Goal: Task Accomplishment & Management: Use online tool/utility

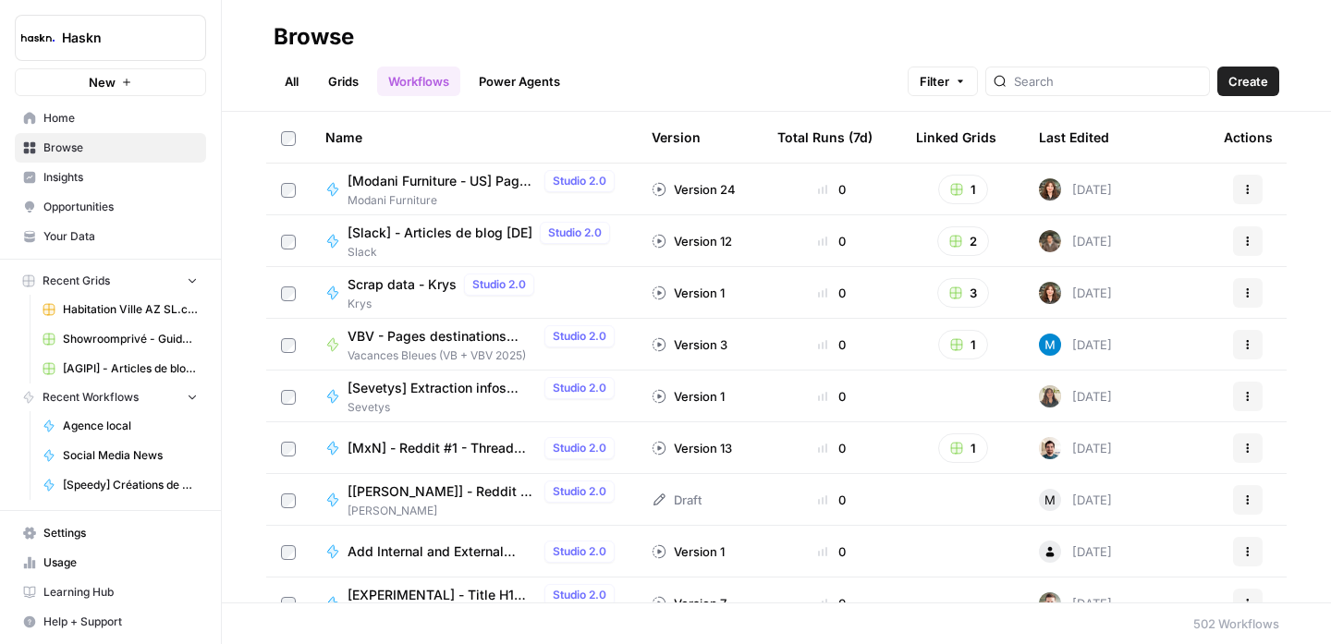
click at [302, 79] on link "All" at bounding box center [292, 82] width 36 height 30
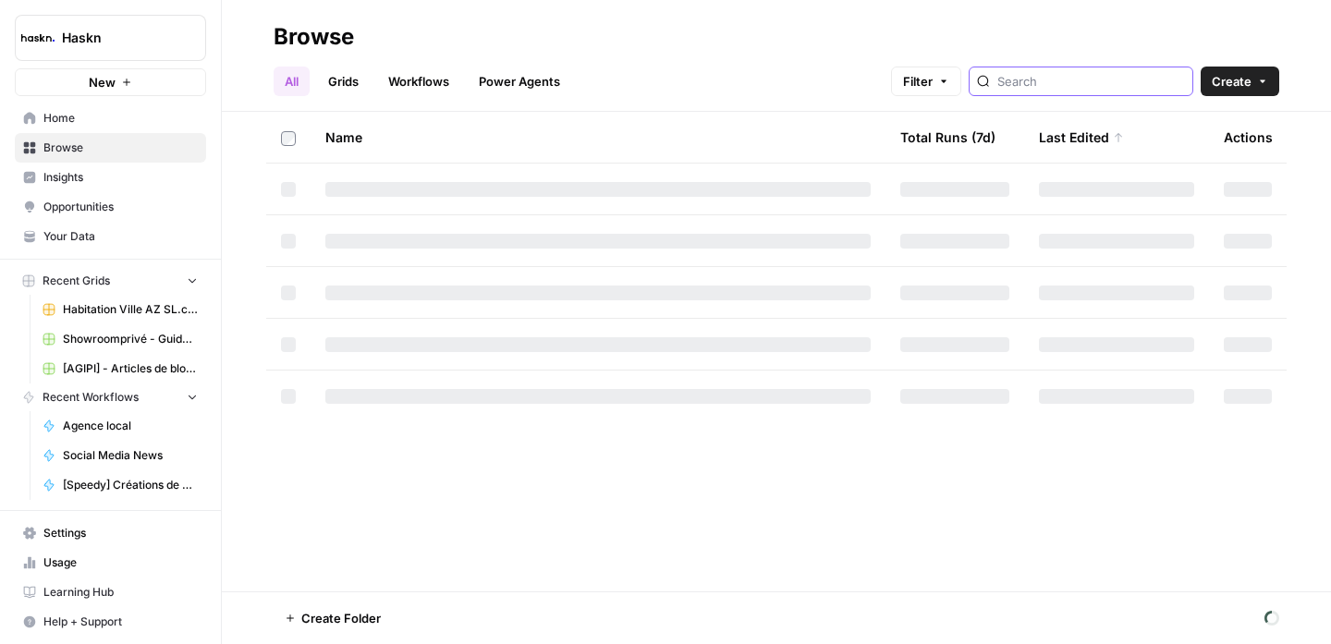
click at [1082, 78] on input "search" at bounding box center [1092, 81] width 188 height 18
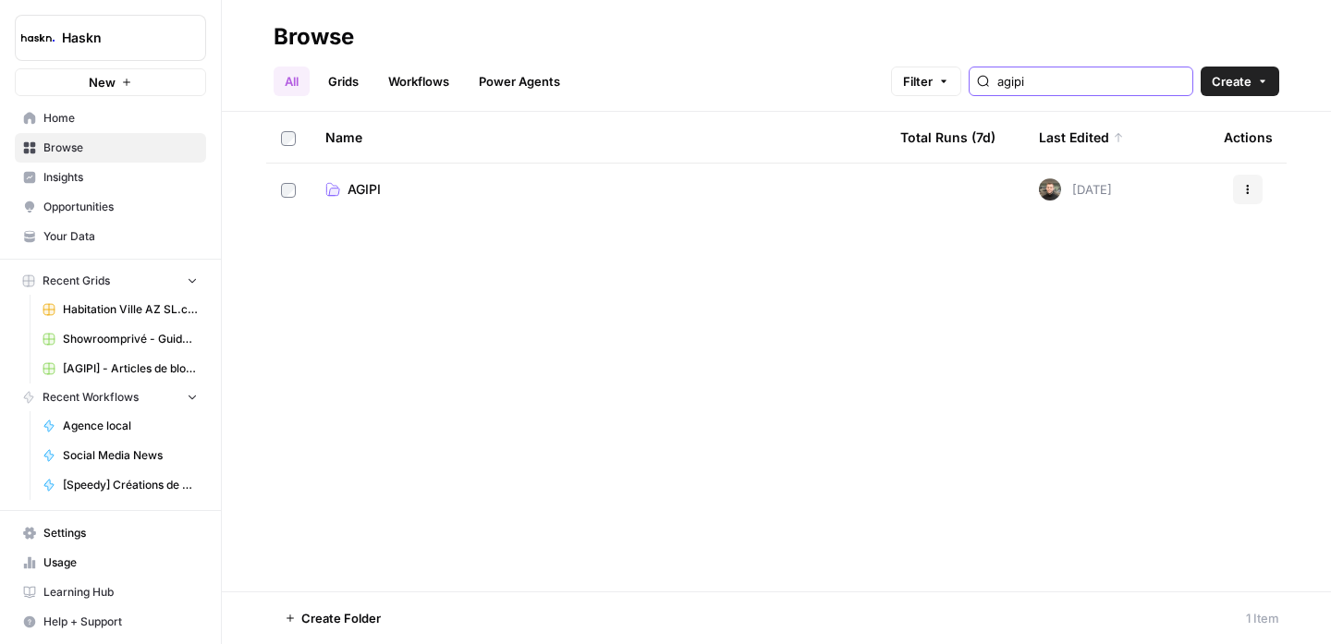
type input "agipi"
click at [372, 180] on span "AGIPI" at bounding box center [364, 189] width 33 height 18
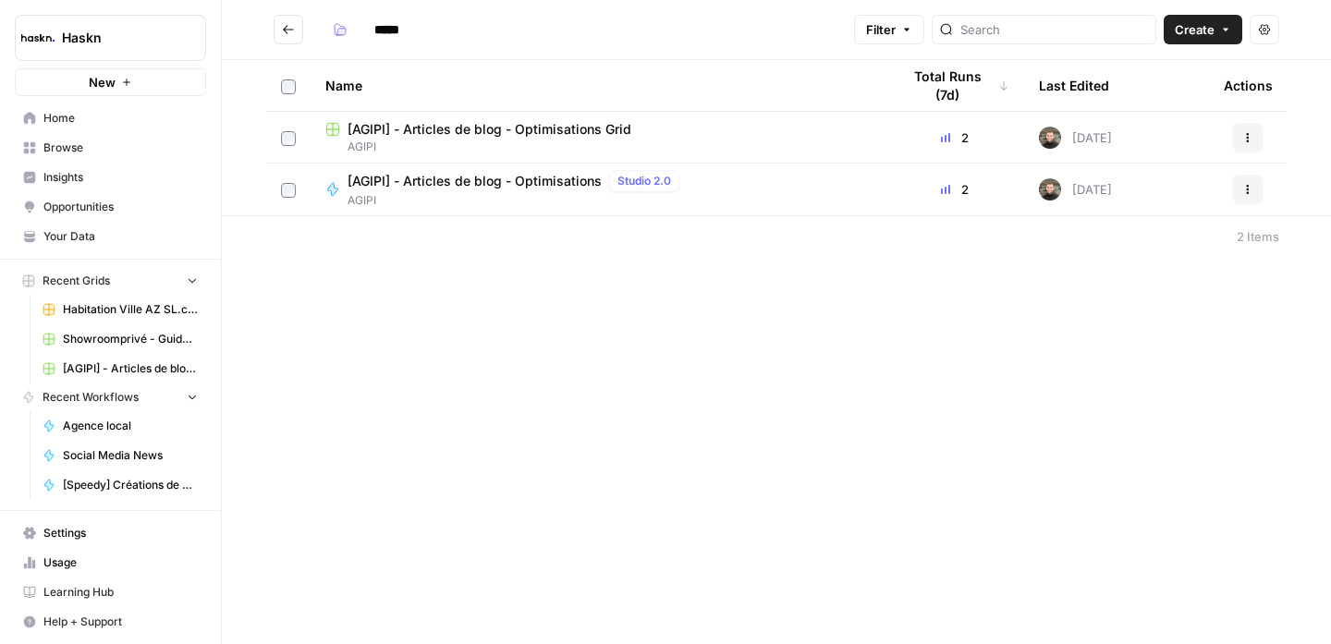
click at [533, 182] on span "[AGIPI] - Articles de blog - Optimisations" at bounding box center [475, 181] width 254 height 18
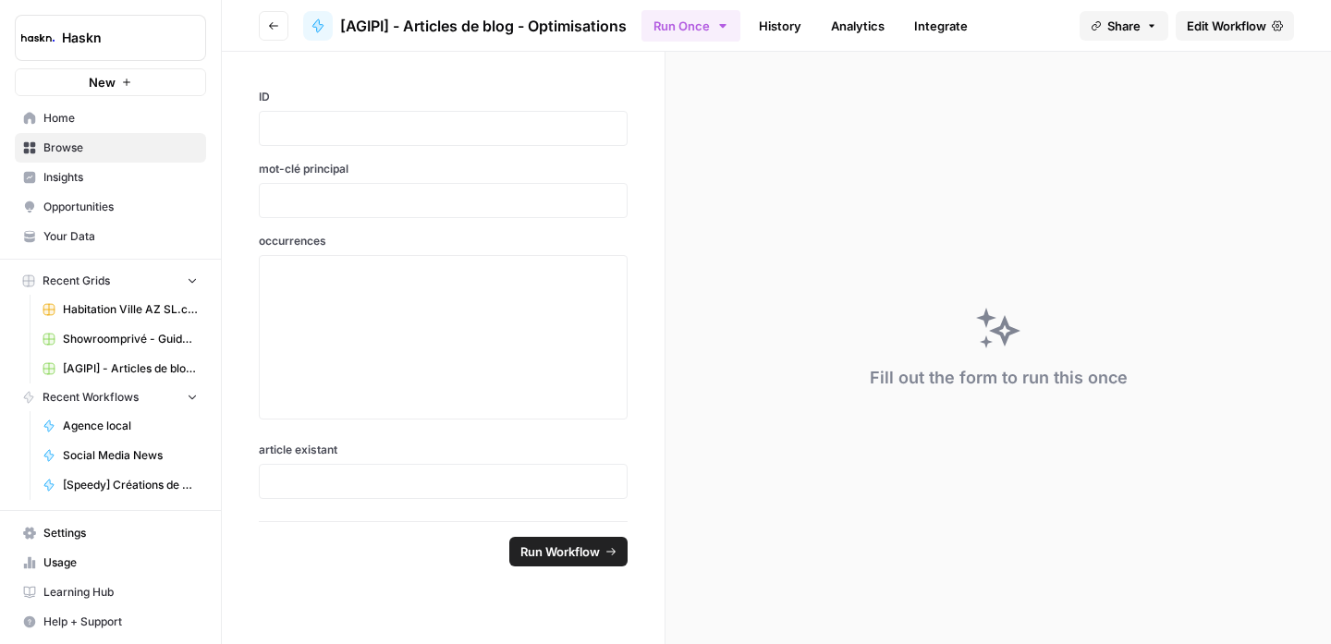
click at [273, 11] on button "Go back" at bounding box center [274, 26] width 30 height 30
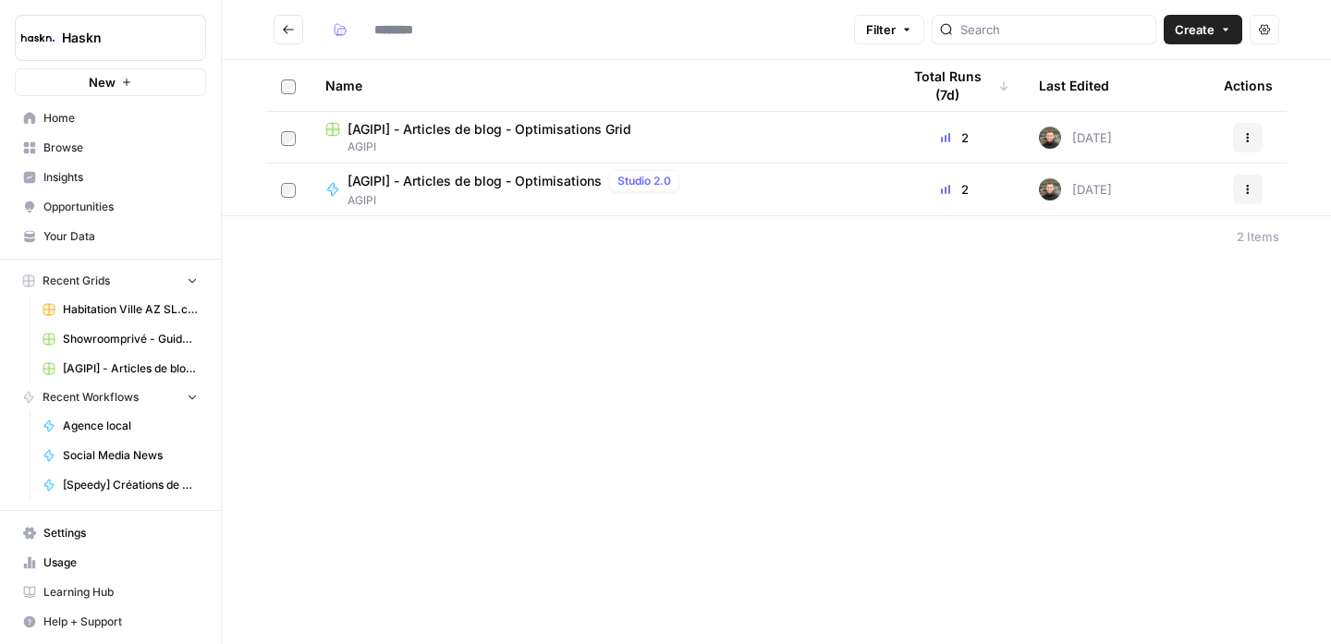
type input "*****"
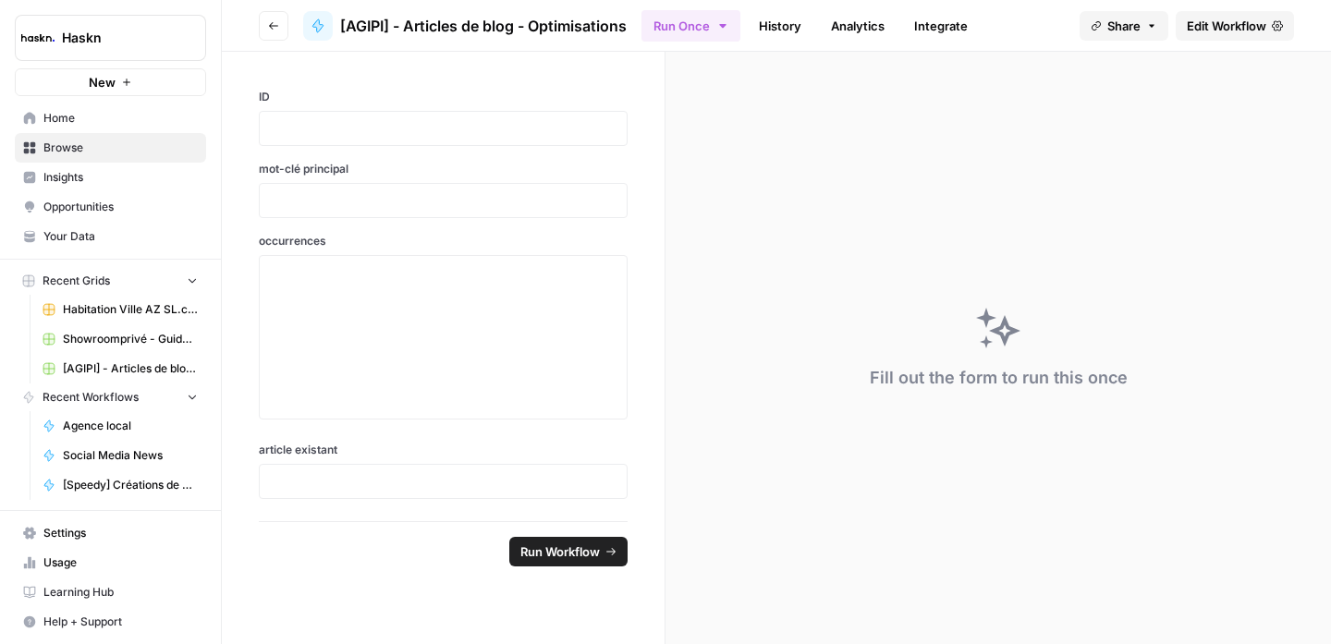
click at [1210, 25] on span "Edit Workflow" at bounding box center [1227, 26] width 80 height 18
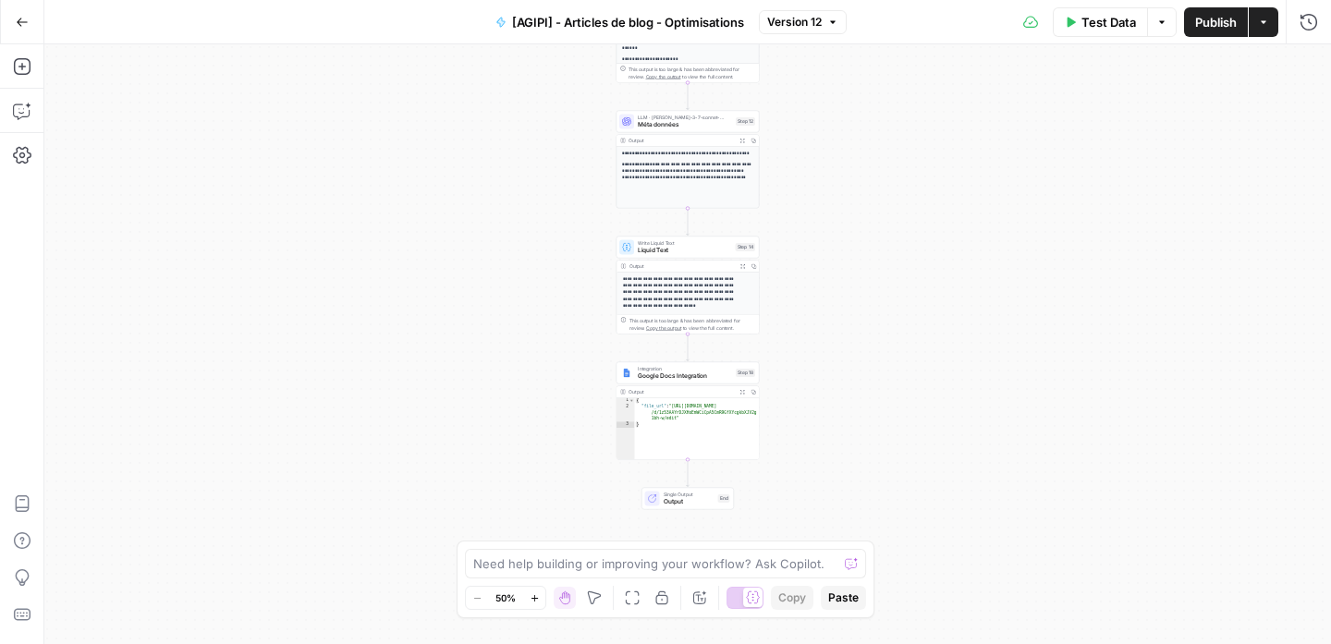
click at [789, 166] on div "Workflow Input Settings Inputs Google Search Google Search Step 17 Output Expan…" at bounding box center [687, 344] width 1287 height 600
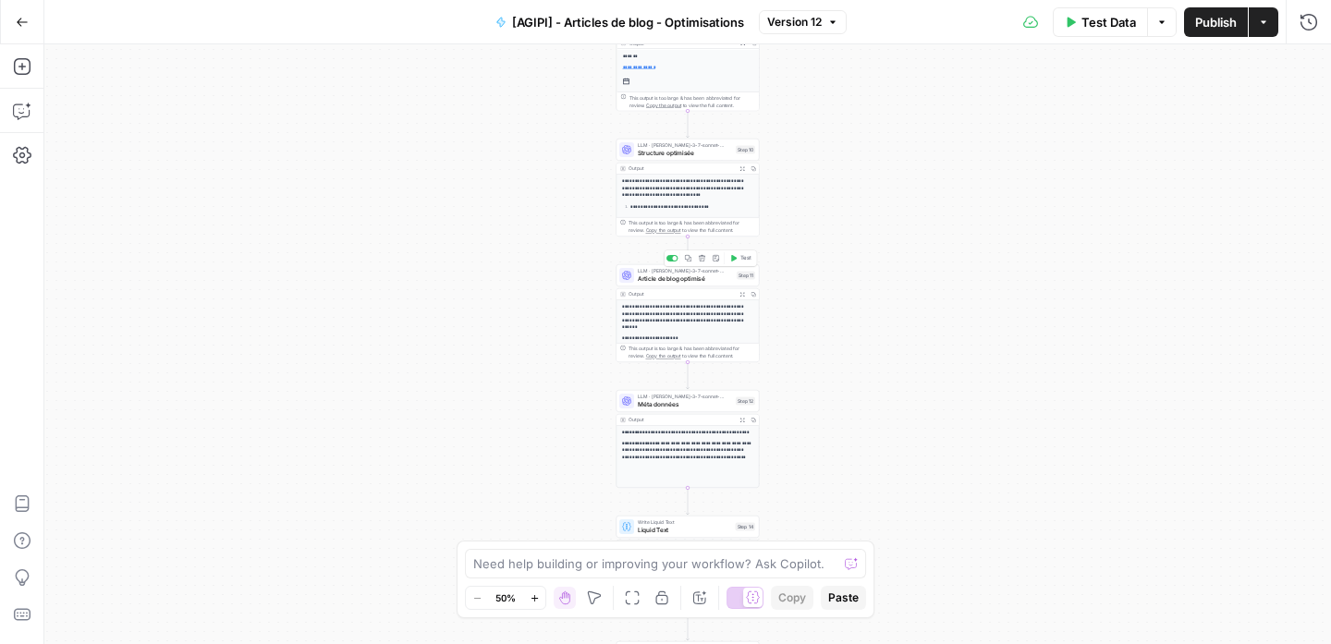
click at [687, 286] on div "LLM · [PERSON_NAME]-3-7-sonnet-20250219 Article de blog optimisé Step 11 Copy s…" at bounding box center [688, 275] width 143 height 22
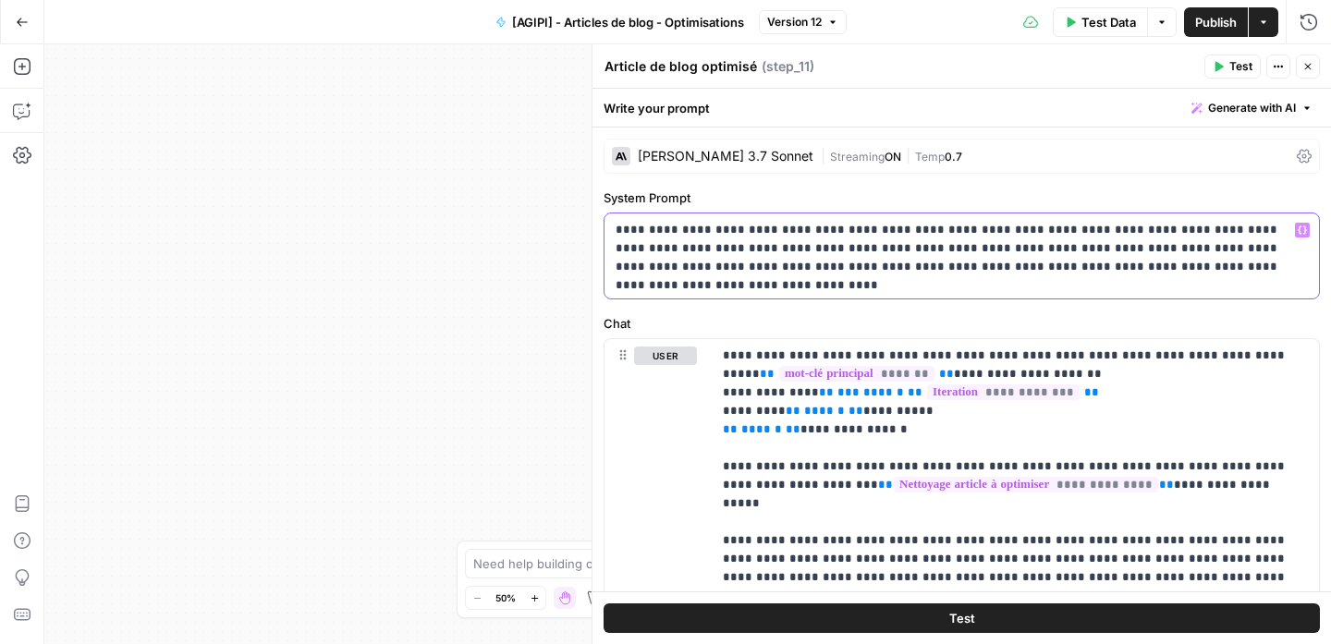
click at [992, 263] on p "**********" at bounding box center [955, 248] width 679 height 55
click at [990, 263] on p "**********" at bounding box center [955, 248] width 679 height 55
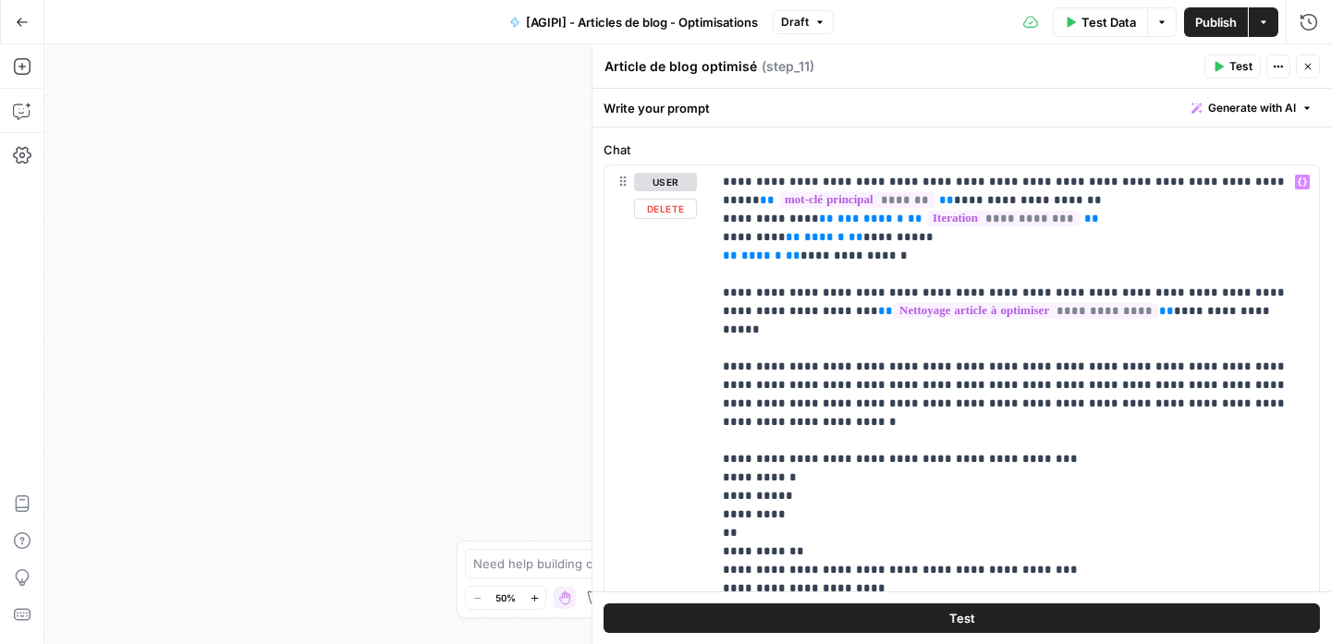
scroll to position [178, 0]
click at [1211, 18] on span "Publish" at bounding box center [1216, 22] width 42 height 18
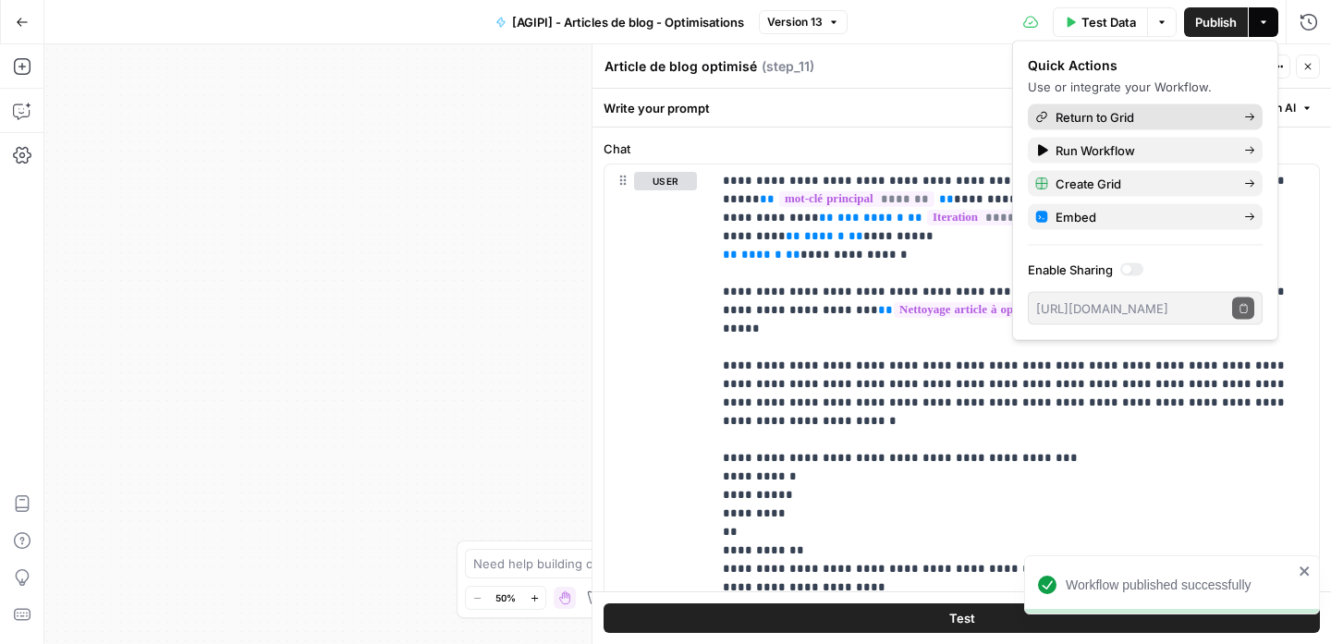
click at [1163, 111] on span "Return to Grid" at bounding box center [1143, 117] width 174 height 18
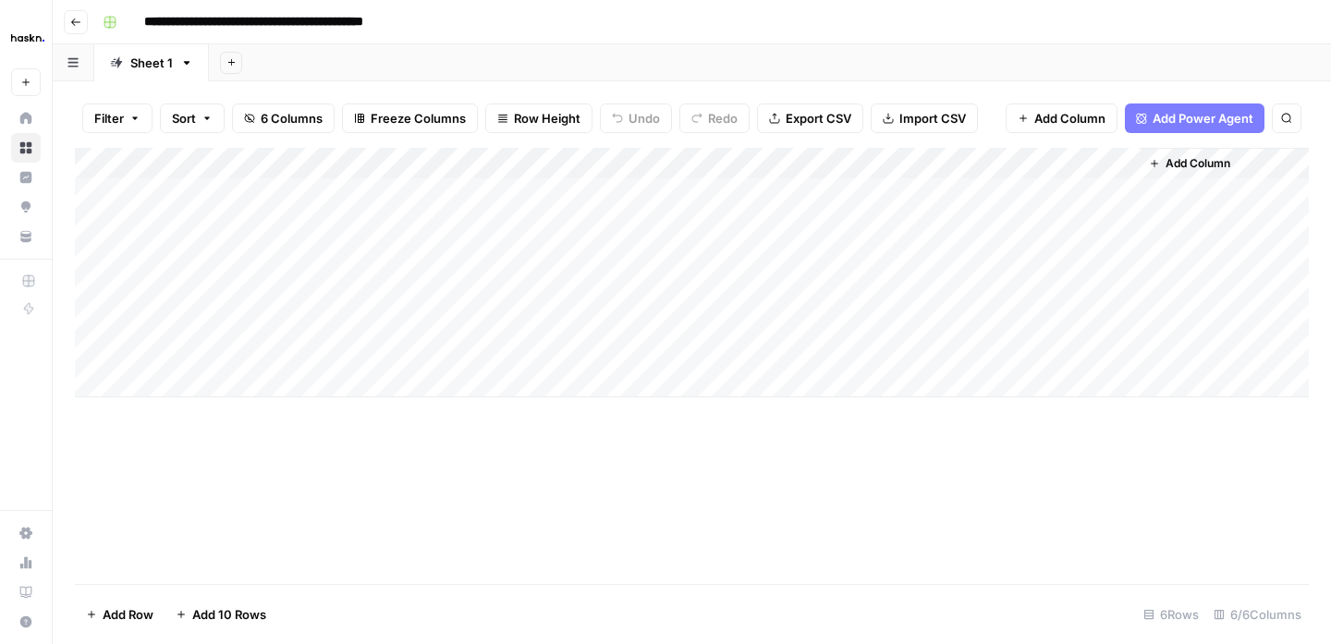
click at [363, 387] on div "Add Column" at bounding box center [692, 273] width 1234 height 250
click at [383, 382] on textarea at bounding box center [453, 384] width 296 height 26
click at [386, 469] on div "Add Column" at bounding box center [692, 366] width 1234 height 436
click at [384, 392] on div "Add Column" at bounding box center [692, 288] width 1234 height 281
click at [408, 469] on div "Add Column" at bounding box center [692, 366] width 1234 height 436
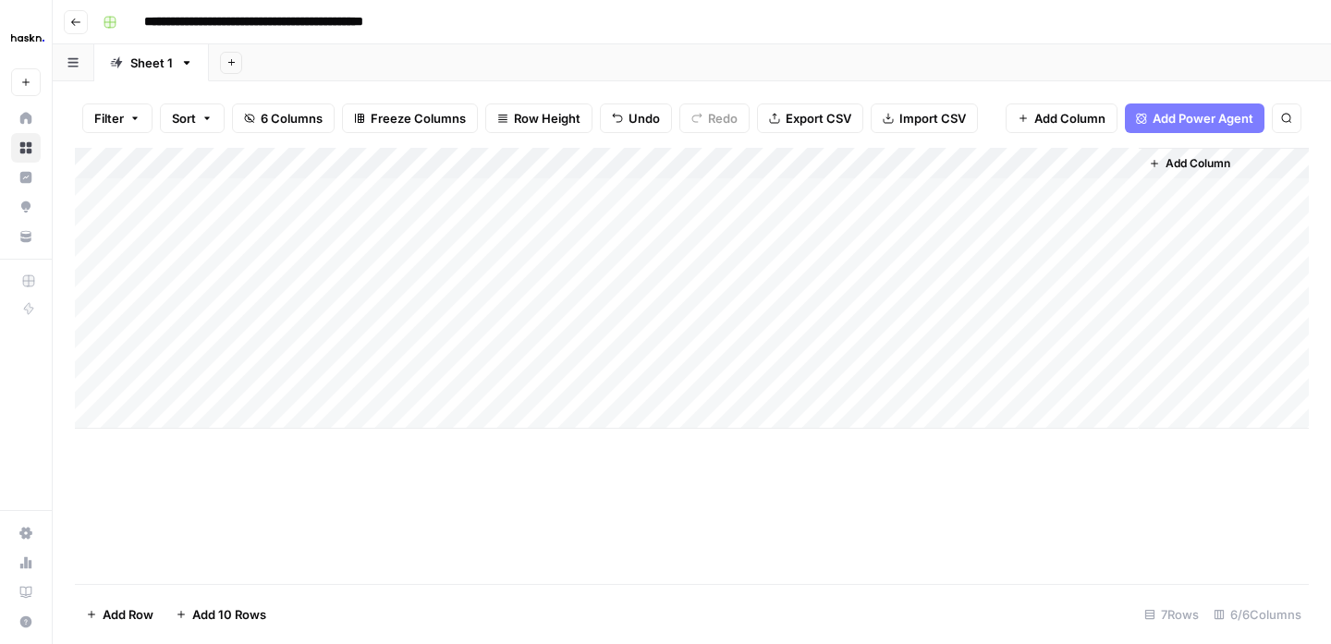
click at [386, 387] on div "Add Column" at bounding box center [692, 288] width 1234 height 281
click at [533, 386] on textarea at bounding box center [453, 384] width 296 height 26
click at [599, 386] on textarea at bounding box center [453, 384] width 296 height 26
click at [666, 387] on div "Add Column" at bounding box center [692, 288] width 1234 height 281
click at [430, 387] on div "Add Column" at bounding box center [692, 288] width 1234 height 281
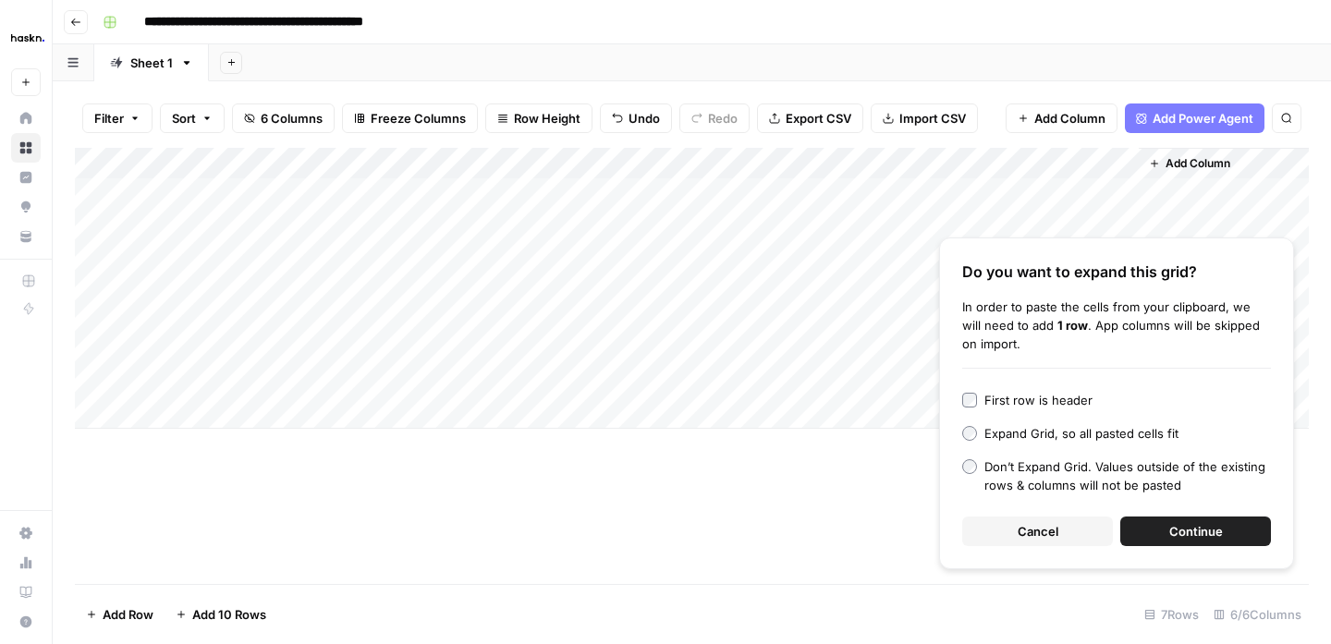
click at [1172, 528] on span "Continue" at bounding box center [1197, 531] width 54 height 18
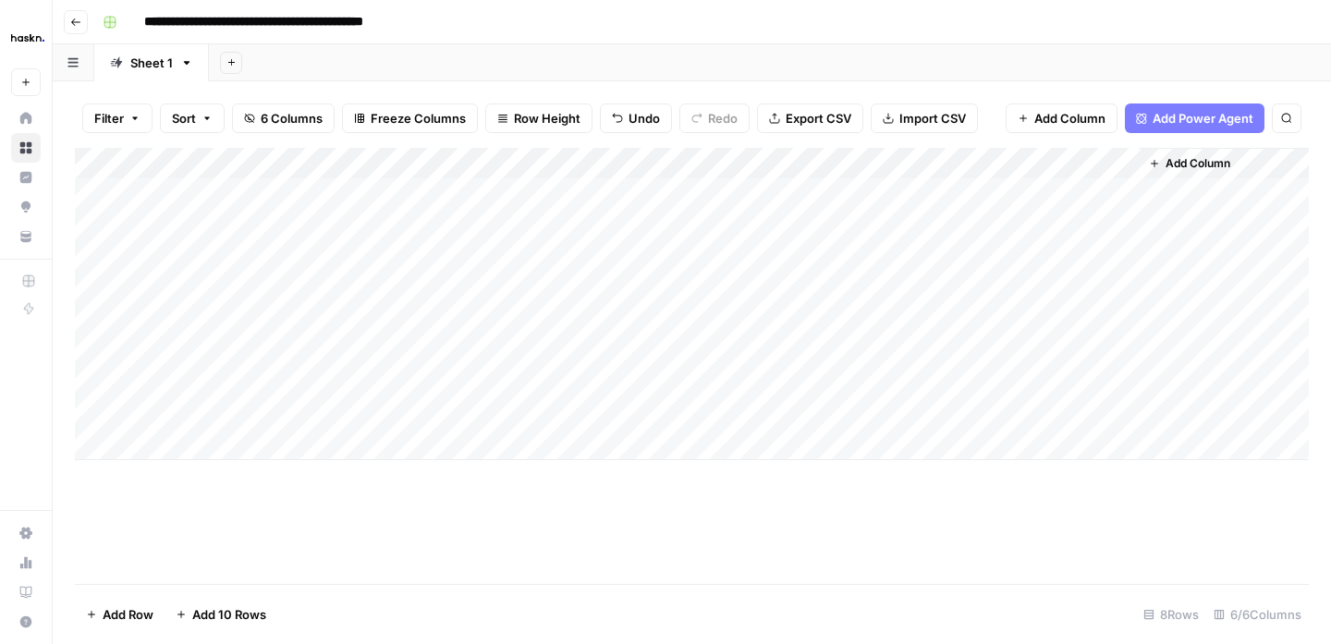
drag, startPoint x: 581, startPoint y: 325, endPoint x: 579, endPoint y: 341, distance: 15.8
click at [579, 341] on div "Add Column" at bounding box center [692, 304] width 1234 height 313
click at [185, 387] on div "Add Column" at bounding box center [692, 304] width 1234 height 313
click at [537, 386] on div "Add Column" at bounding box center [692, 304] width 1234 height 313
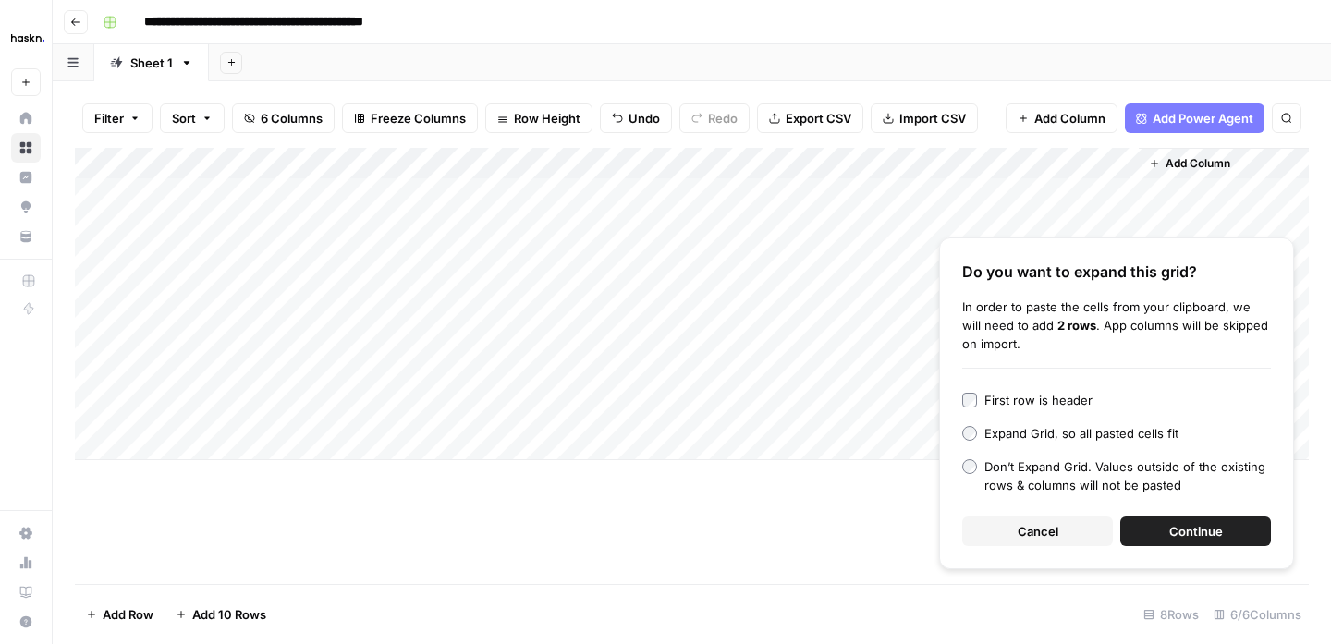
click at [1183, 536] on span "Continue" at bounding box center [1197, 531] width 54 height 18
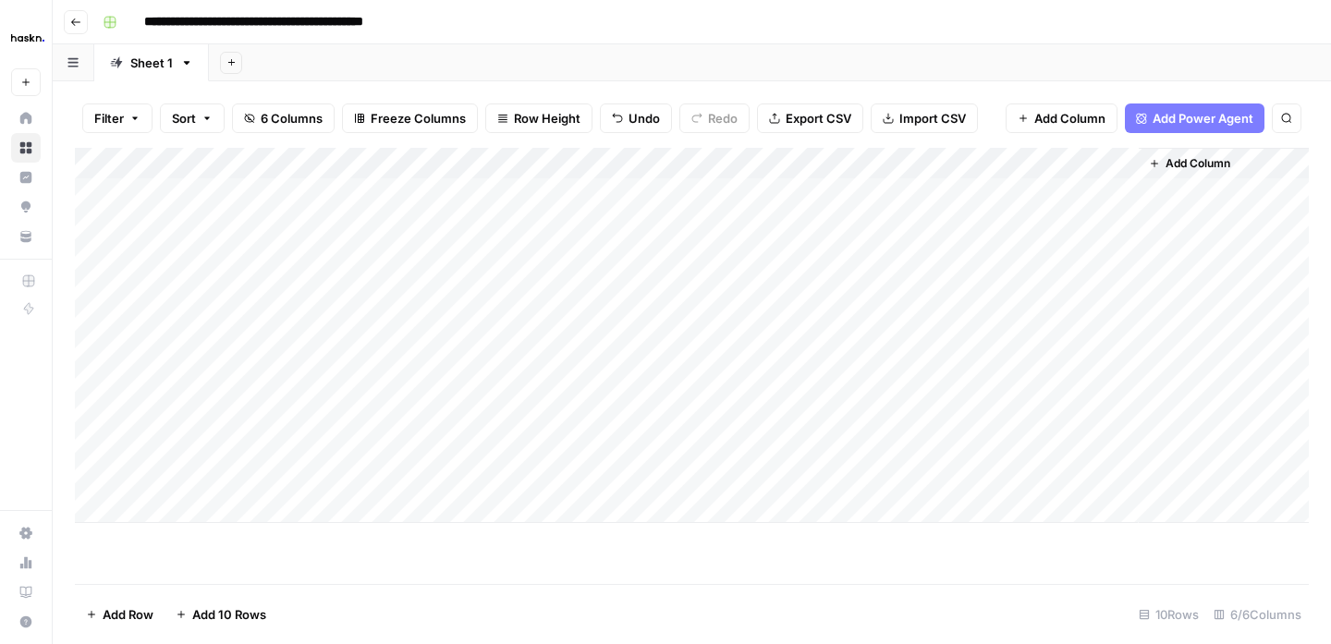
click at [358, 442] on div "Add Column" at bounding box center [692, 335] width 1234 height 375
click at [251, 437] on div "Add Column" at bounding box center [692, 335] width 1234 height 375
click at [729, 387] on div "Add Column" at bounding box center [692, 335] width 1234 height 375
click at [802, 377] on div "Add Column" at bounding box center [692, 335] width 1234 height 375
click at [1050, 431] on div "Add Column" at bounding box center [692, 335] width 1234 height 375
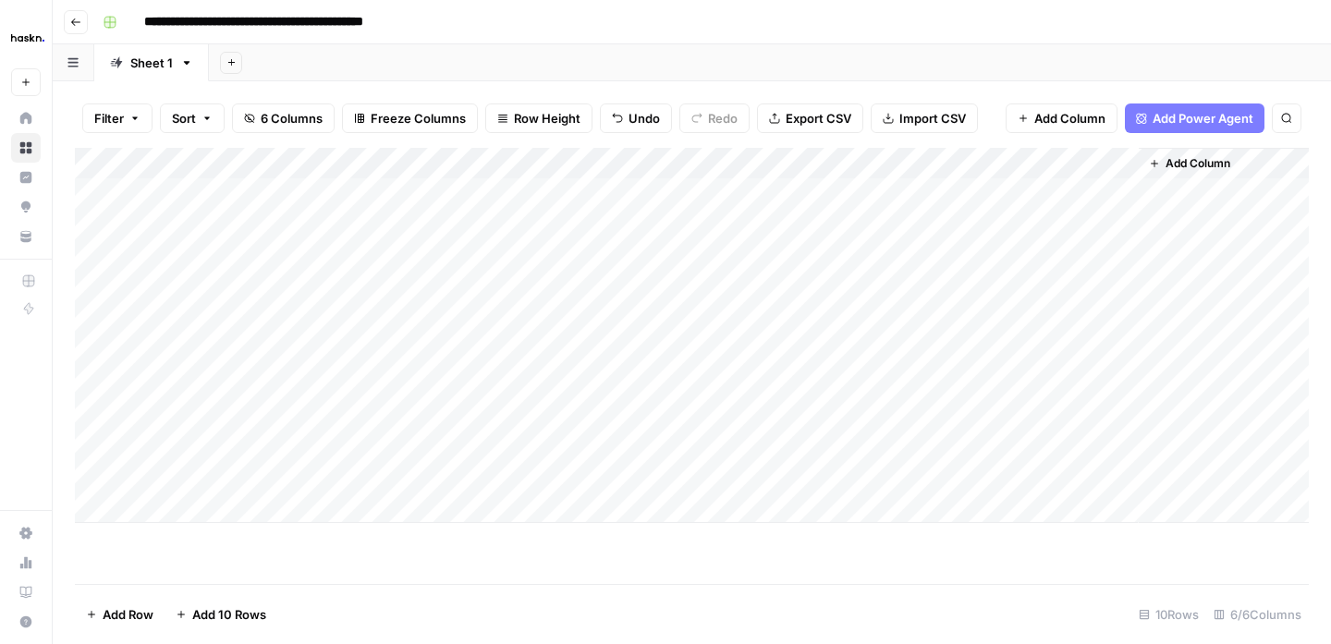
click at [763, 385] on div "Add Column" at bounding box center [692, 335] width 1234 height 375
click at [763, 384] on div "Add Column" at bounding box center [692, 335] width 1234 height 375
click at [763, 384] on textarea "**********" at bounding box center [823, 402] width 370 height 63
click at [1048, 476] on div "Add Column" at bounding box center [692, 335] width 1234 height 375
click at [708, 416] on div "Add Column" at bounding box center [692, 335] width 1234 height 375
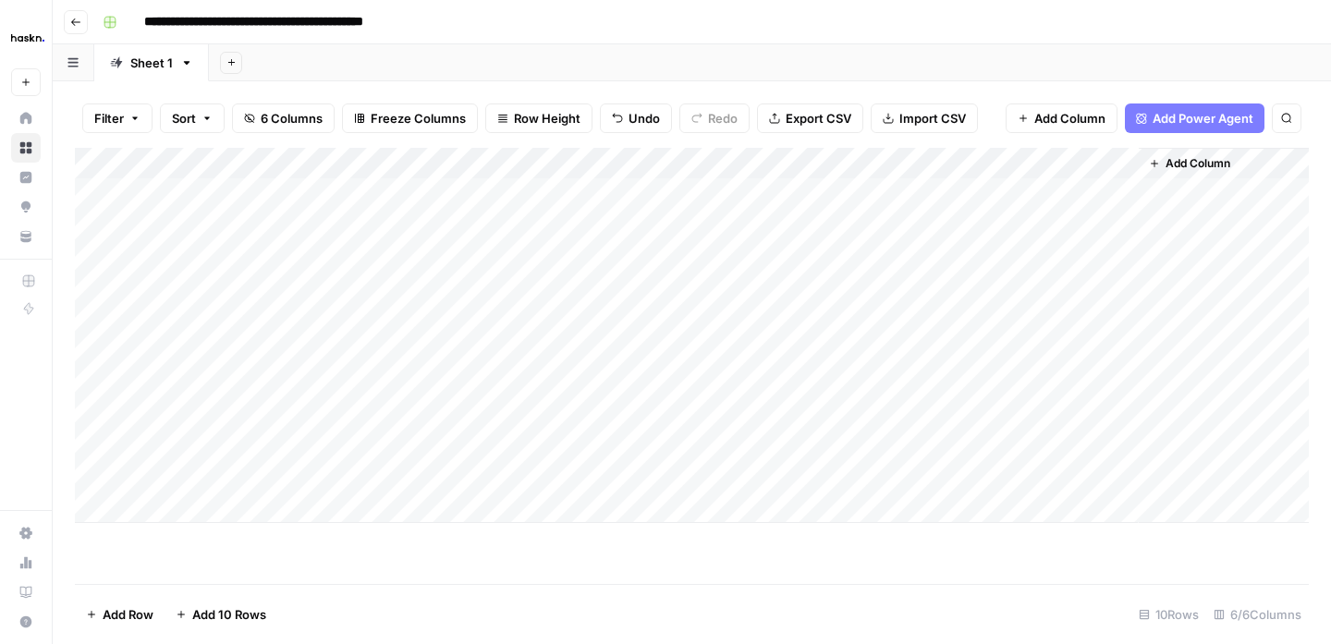
click at [708, 416] on div "Add Column" at bounding box center [692, 335] width 1234 height 375
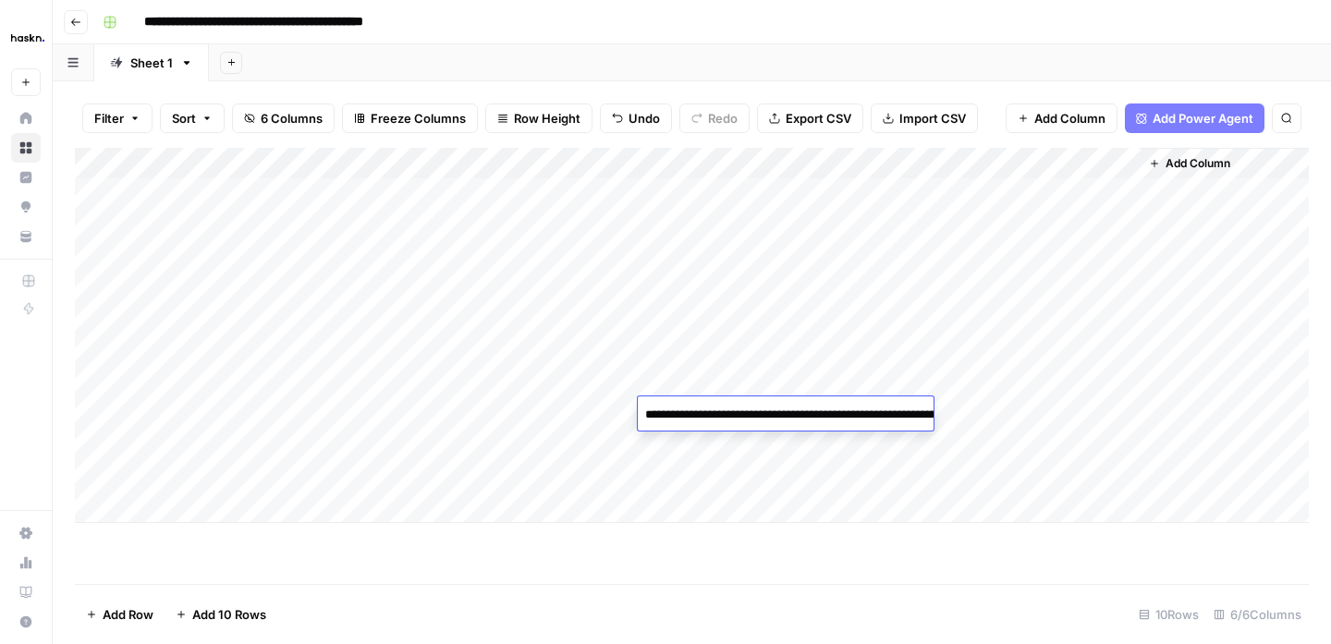
click at [711, 460] on div "Add Column" at bounding box center [692, 335] width 1234 height 375
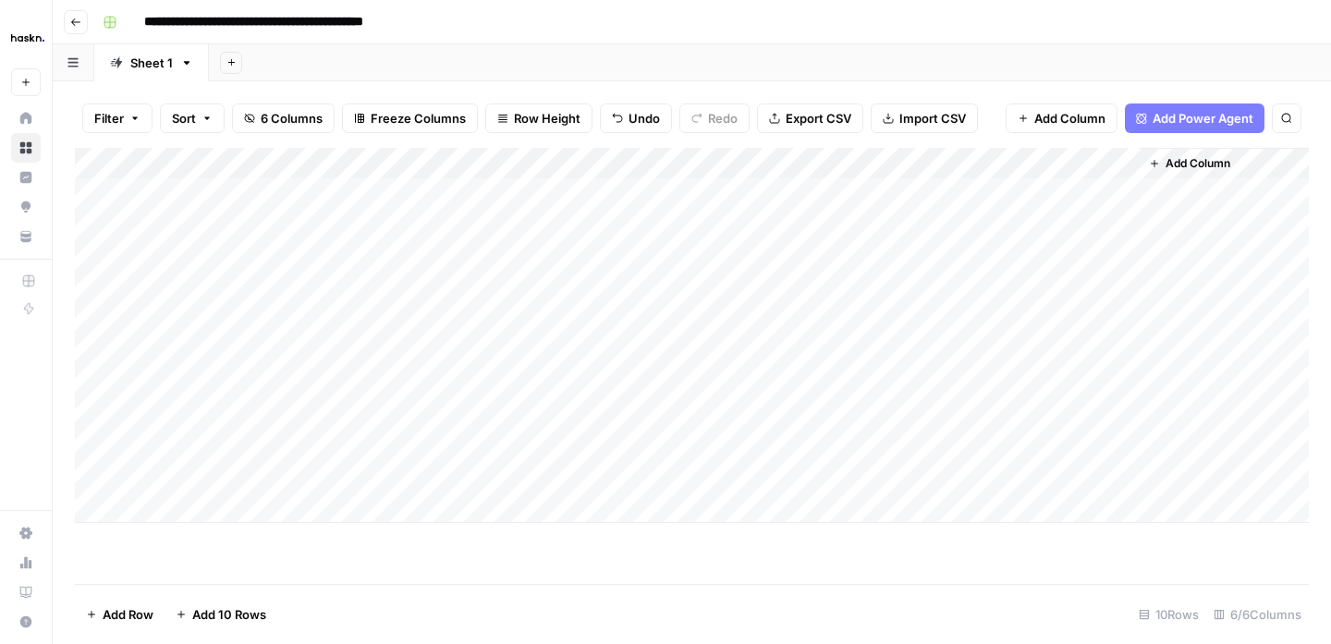
click at [715, 449] on div "Add Column" at bounding box center [692, 335] width 1234 height 375
click at [715, 449] on textarea "**********" at bounding box center [823, 456] width 370 height 44
click at [713, 485] on div "Add Column" at bounding box center [692, 335] width 1234 height 375
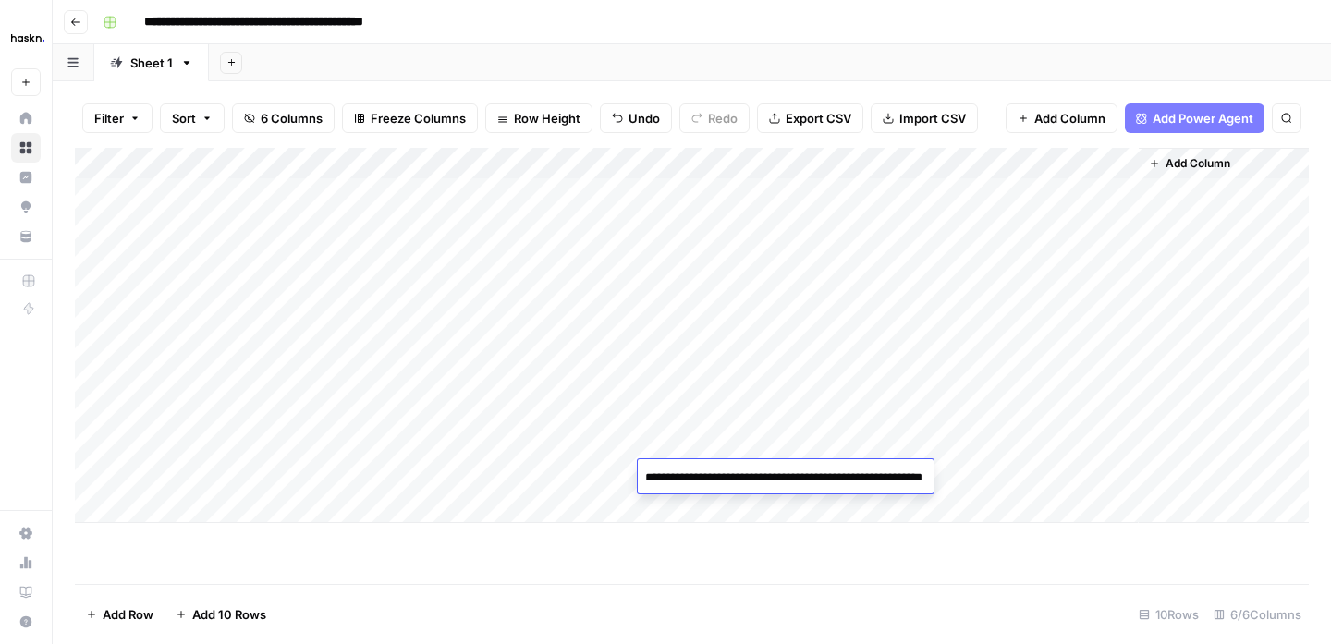
click at [1088, 429] on div "Add Column" at bounding box center [692, 335] width 1234 height 375
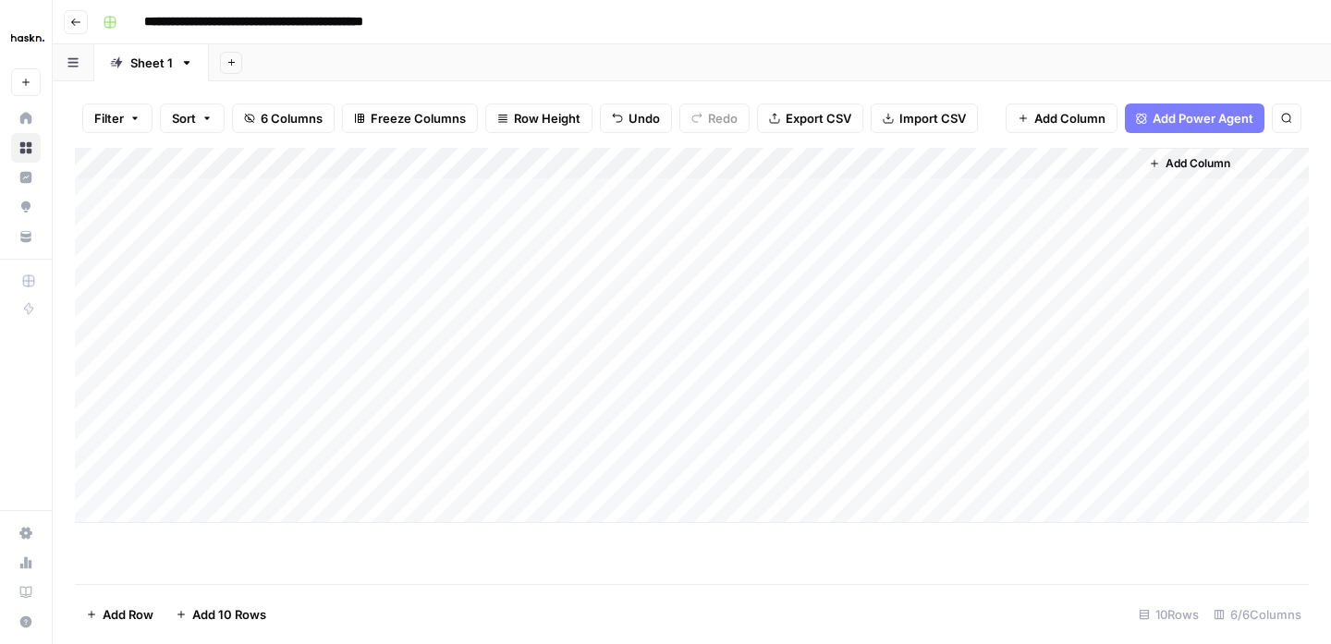
click at [889, 382] on div "Add Column" at bounding box center [692, 335] width 1234 height 375
click at [887, 448] on div "Add Column" at bounding box center [692, 335] width 1234 height 375
click at [891, 474] on div "Add Column" at bounding box center [692, 335] width 1234 height 375
click at [1122, 381] on div "Add Column" at bounding box center [692, 335] width 1234 height 375
click at [930, 383] on div "Add Column" at bounding box center [692, 335] width 1234 height 375
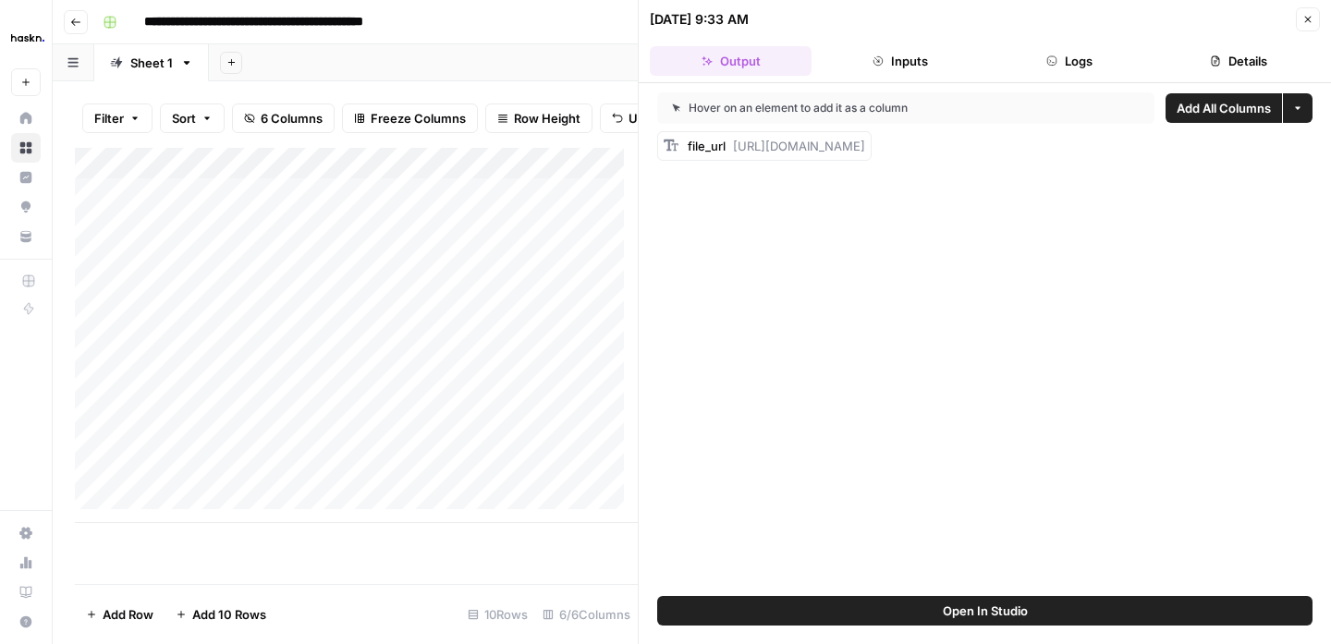
click at [1082, 60] on button "Logs" at bounding box center [1070, 61] width 162 height 30
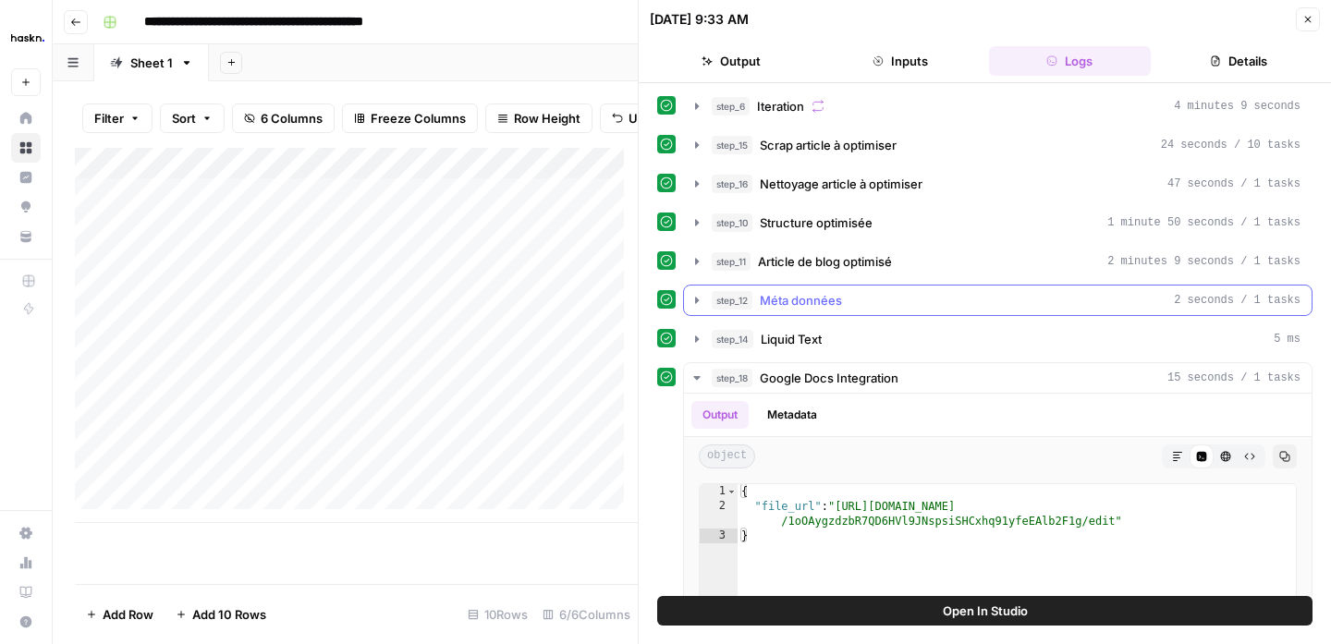
scroll to position [59, 0]
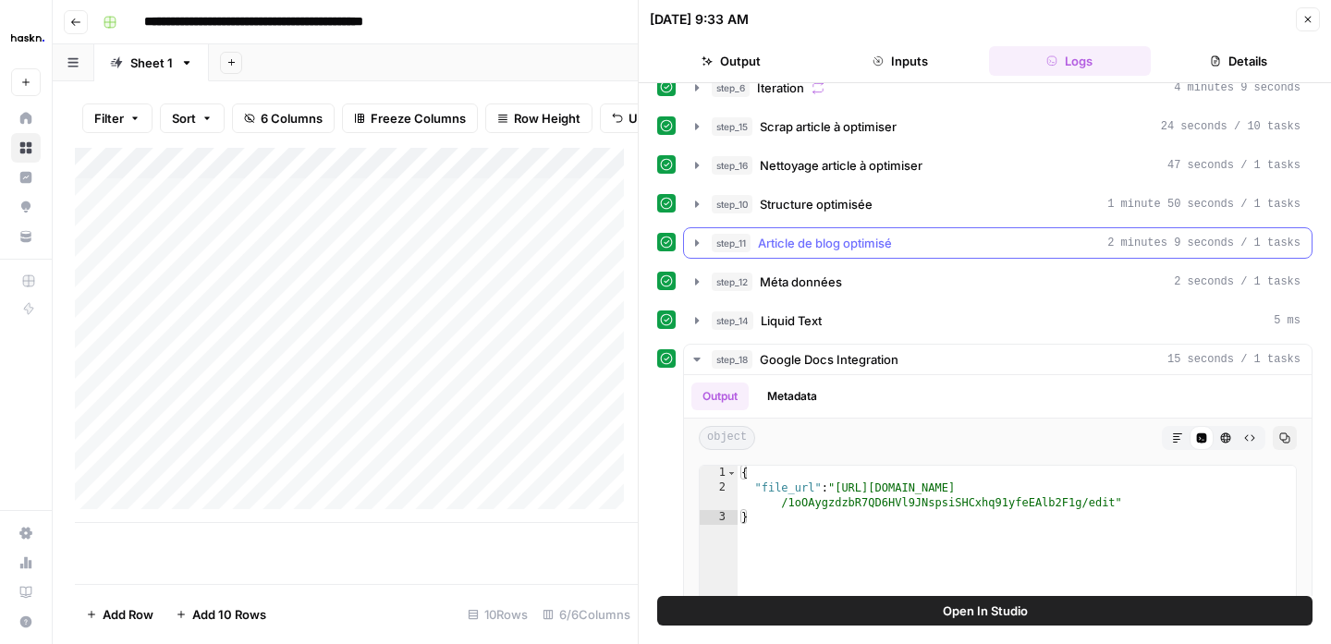
click at [892, 248] on span "Article de blog optimisé" at bounding box center [825, 243] width 134 height 18
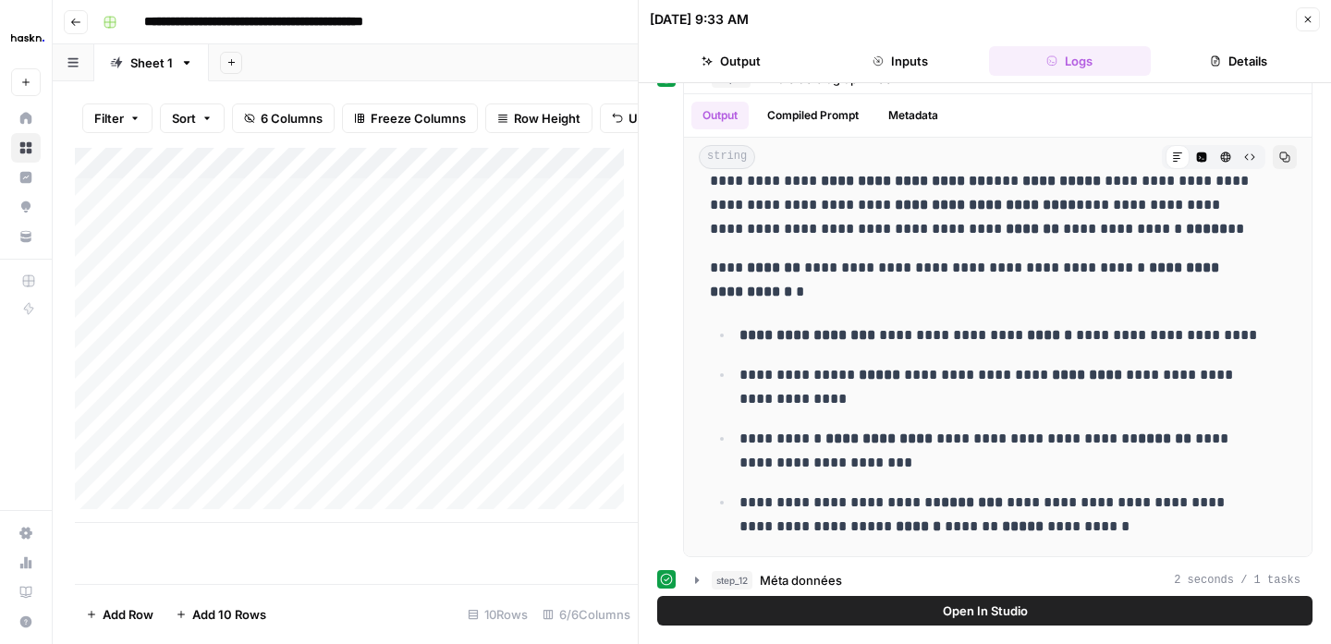
scroll to position [0, 0]
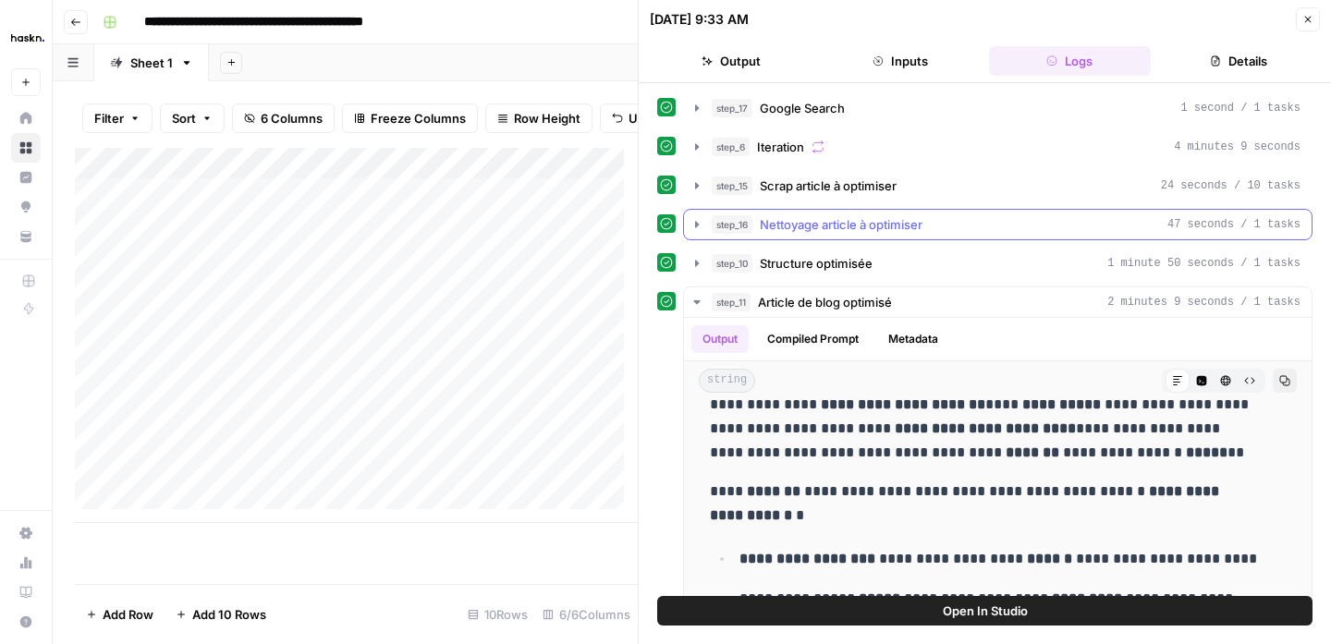
click at [1040, 222] on div "step_16 Nettoyage article à optimiser 47 seconds / 1 tasks" at bounding box center [1006, 224] width 589 height 18
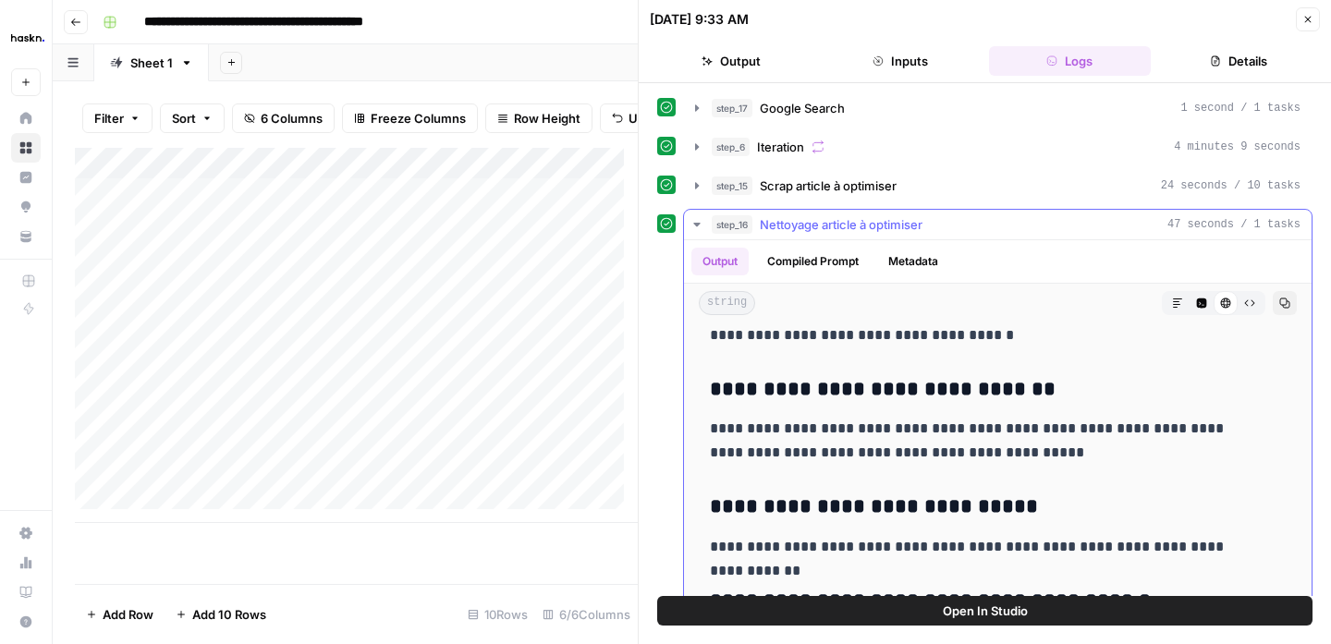
click at [1141, 379] on h3 "**********" at bounding box center [984, 390] width 548 height 26
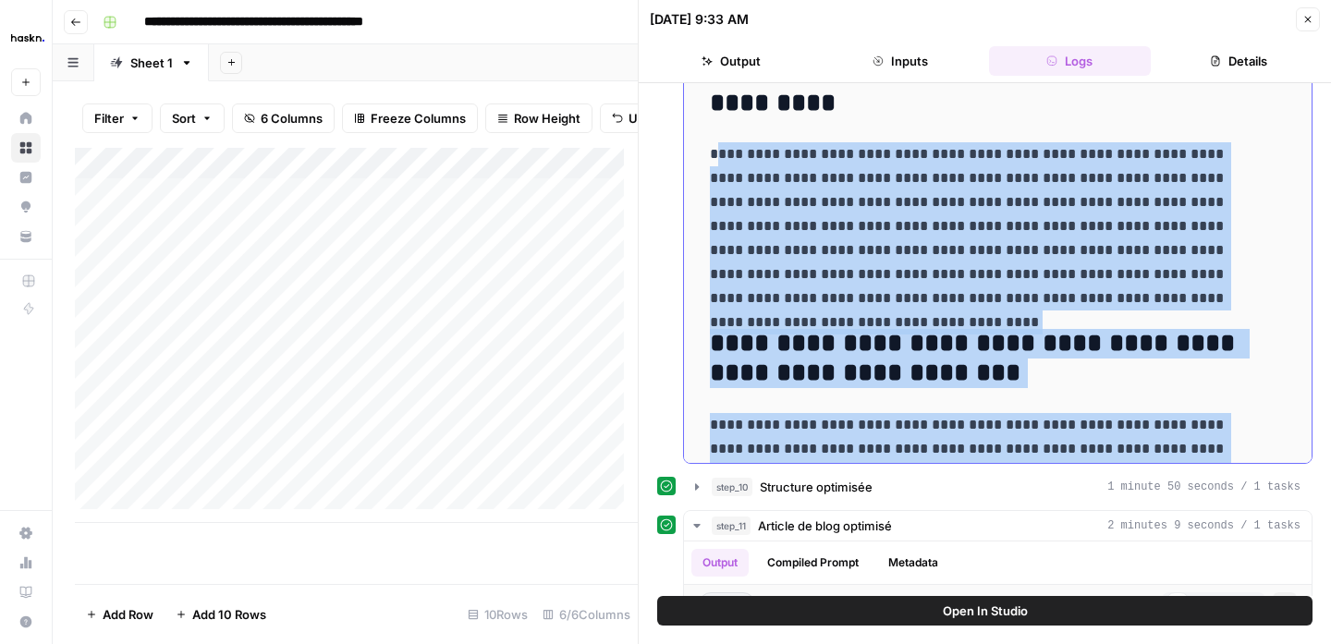
scroll to position [4240, 0]
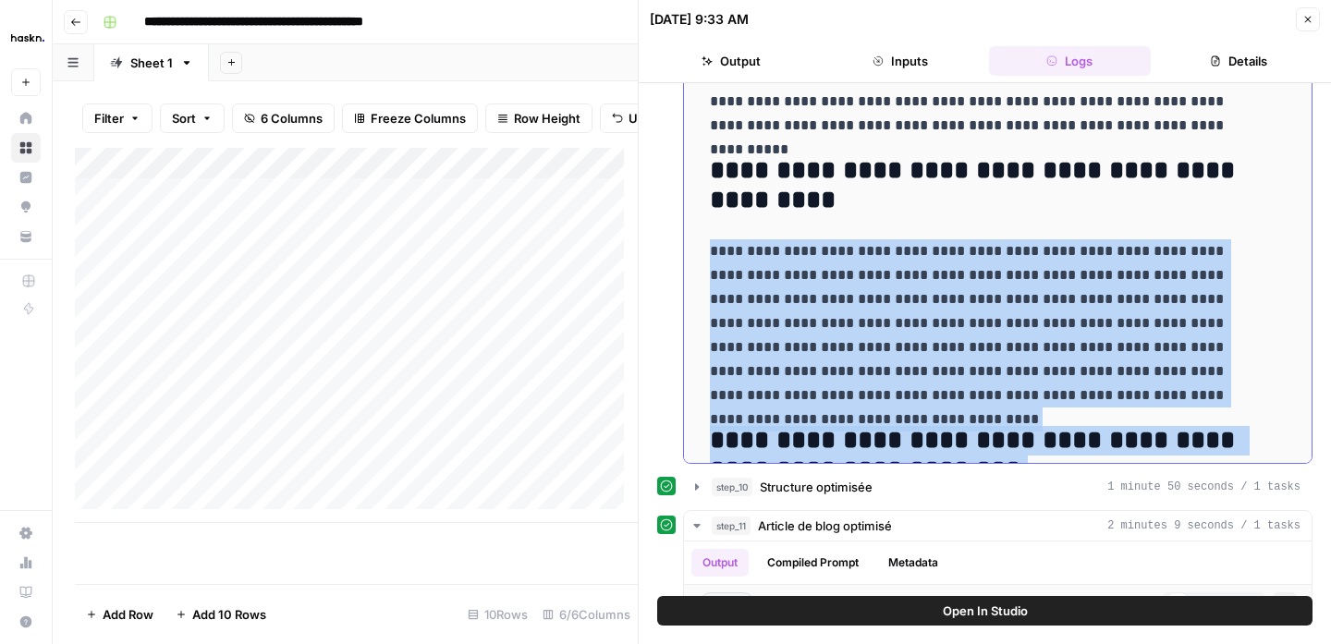
drag, startPoint x: 822, startPoint y: 396, endPoint x: 710, endPoint y: 258, distance: 177.5
copy div "**********"
click at [1304, 21] on icon "button" at bounding box center [1308, 19] width 11 height 11
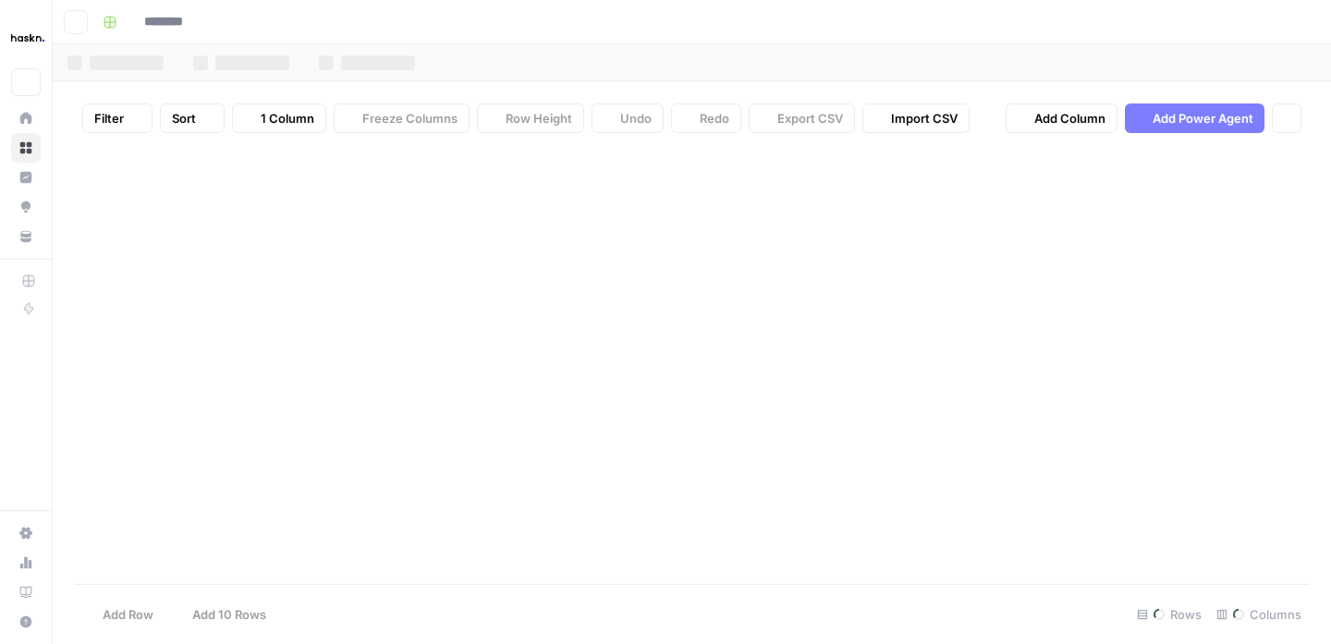
type input "**********"
